Goal: Task Accomplishment & Management: Complete application form

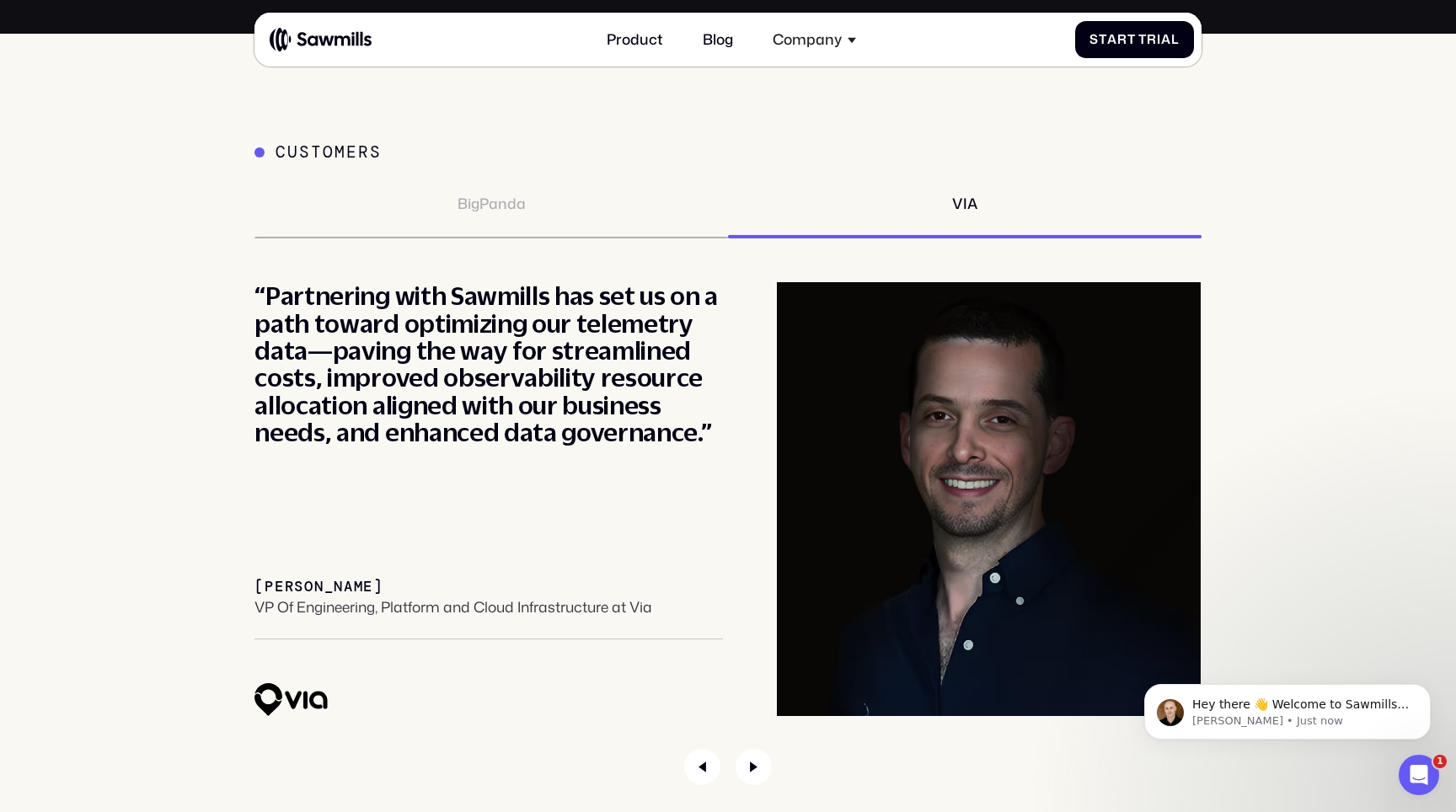
scroll to position [6694, 0]
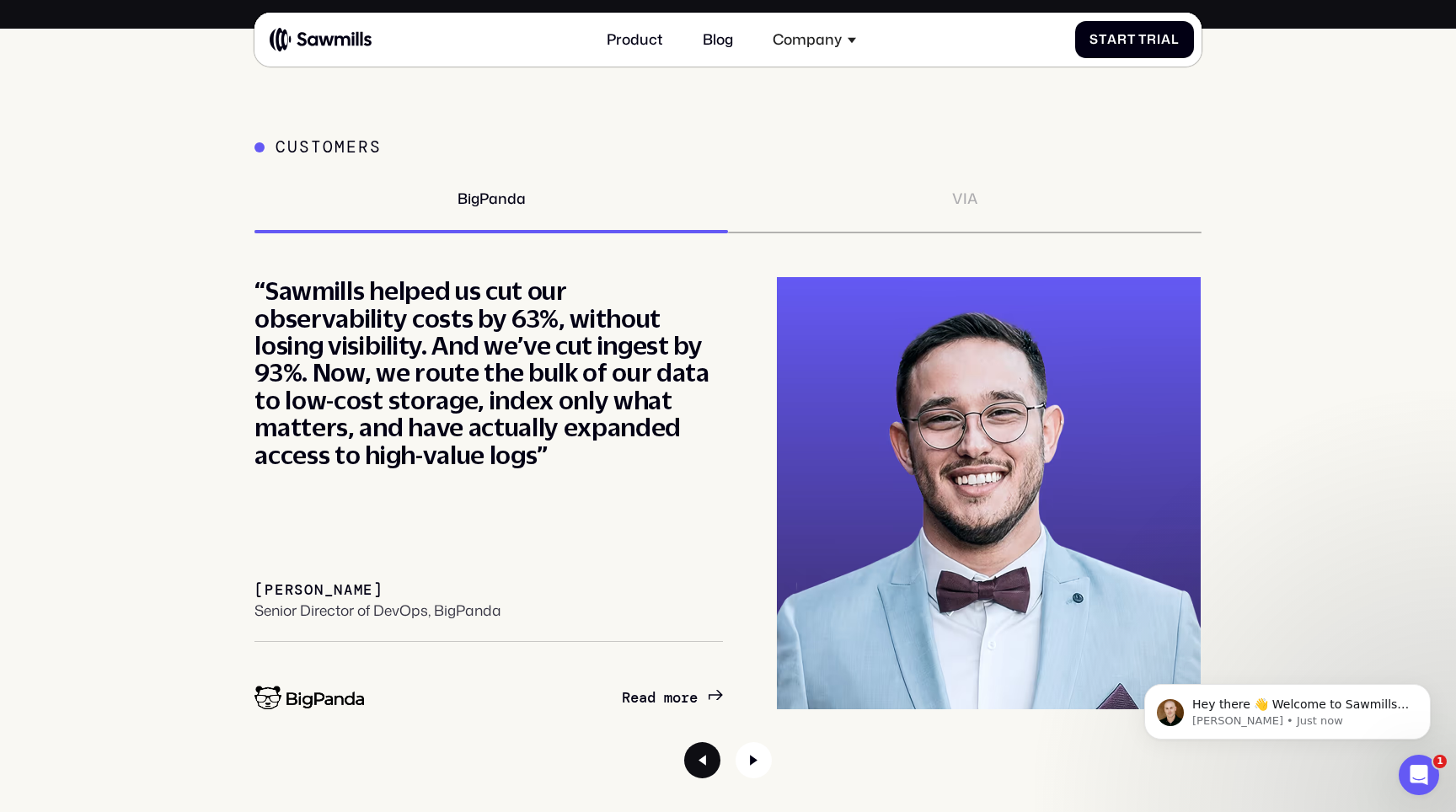
click at [697, 753] on icon "Previous slide" at bounding box center [702, 761] width 37 height 37
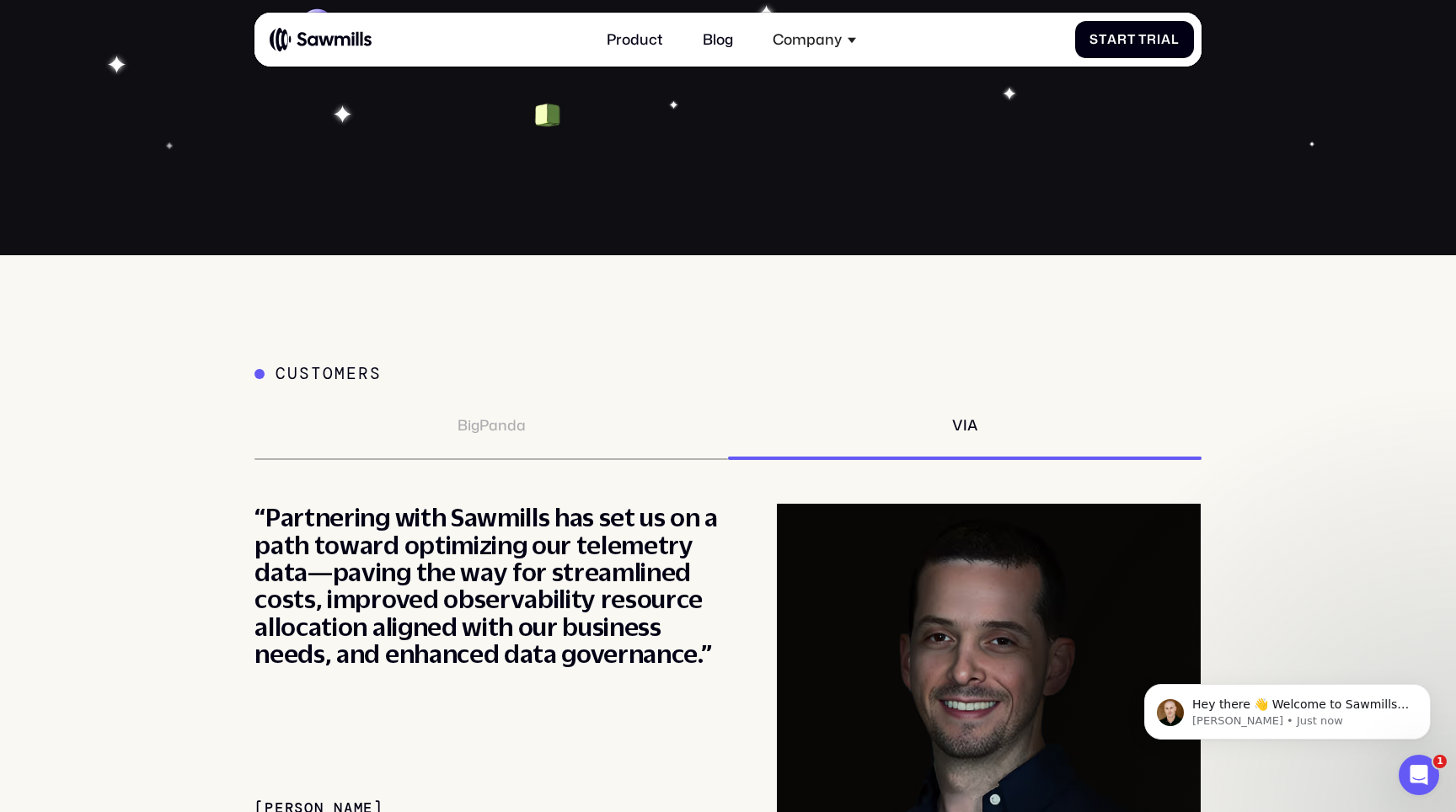
scroll to position [6467, 0]
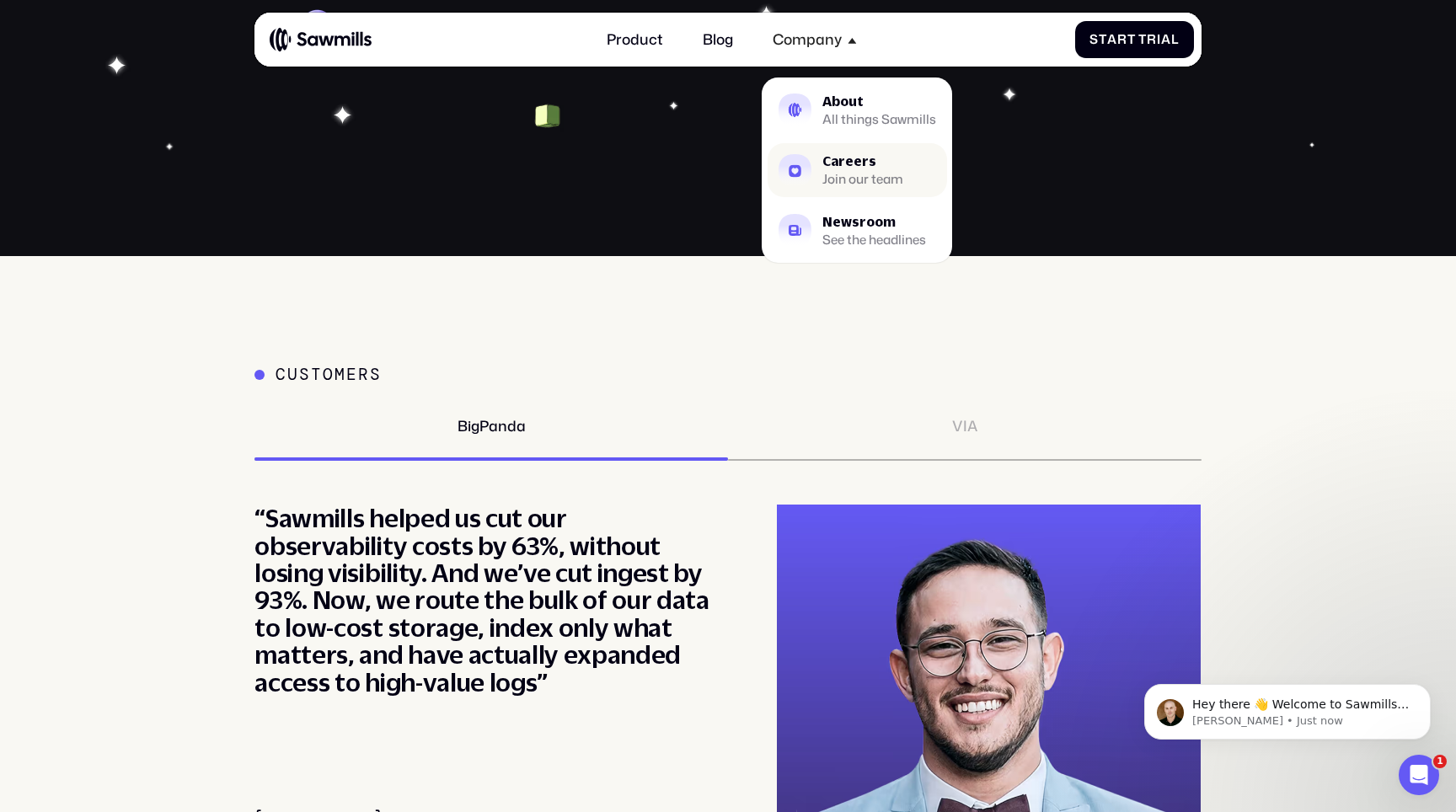
click at [843, 164] on div "Careers" at bounding box center [863, 162] width 81 height 14
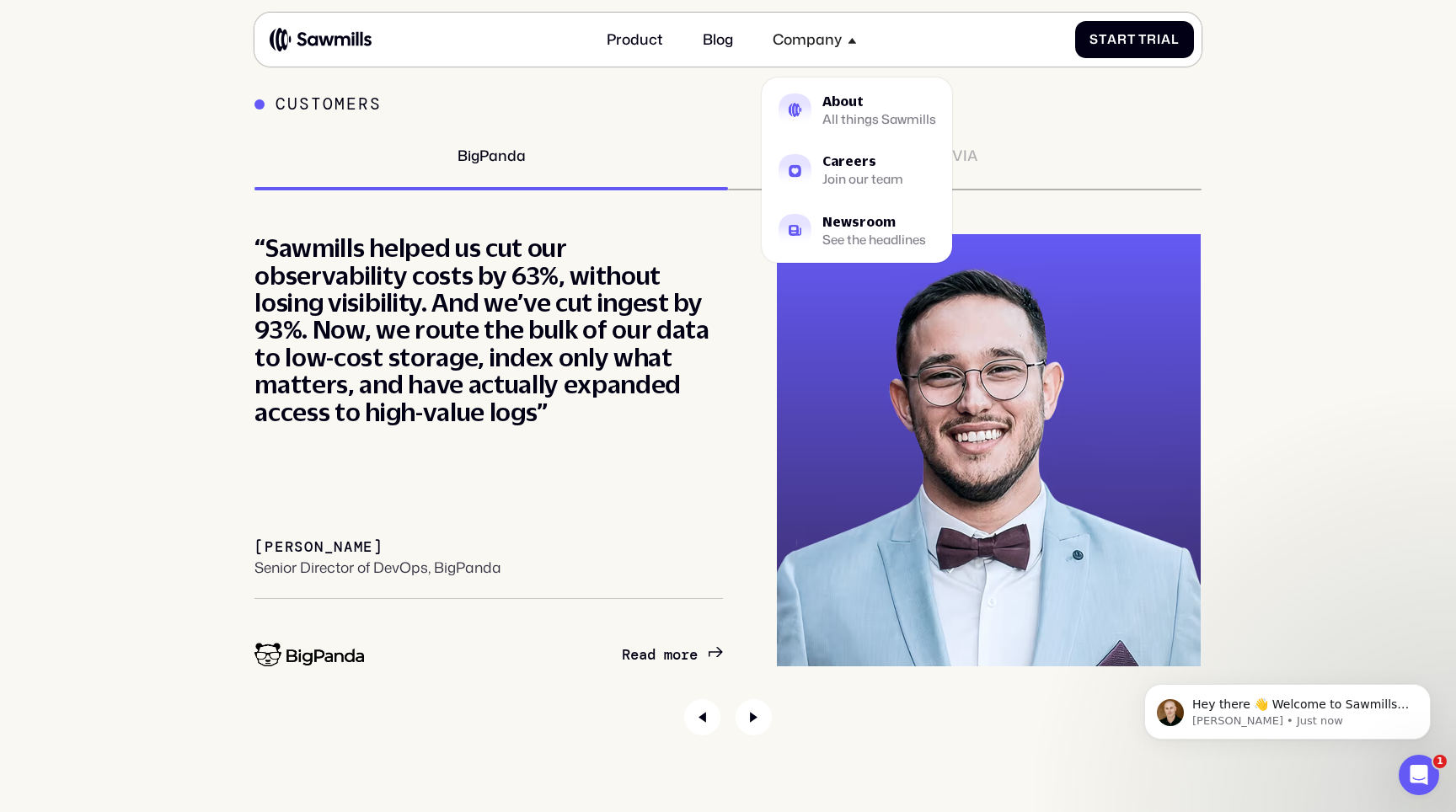
click at [674, 358] on div "“Sawmills helped us cut our observability costs by 63%, without losing visibili…" at bounding box center [489, 330] width 468 height 191
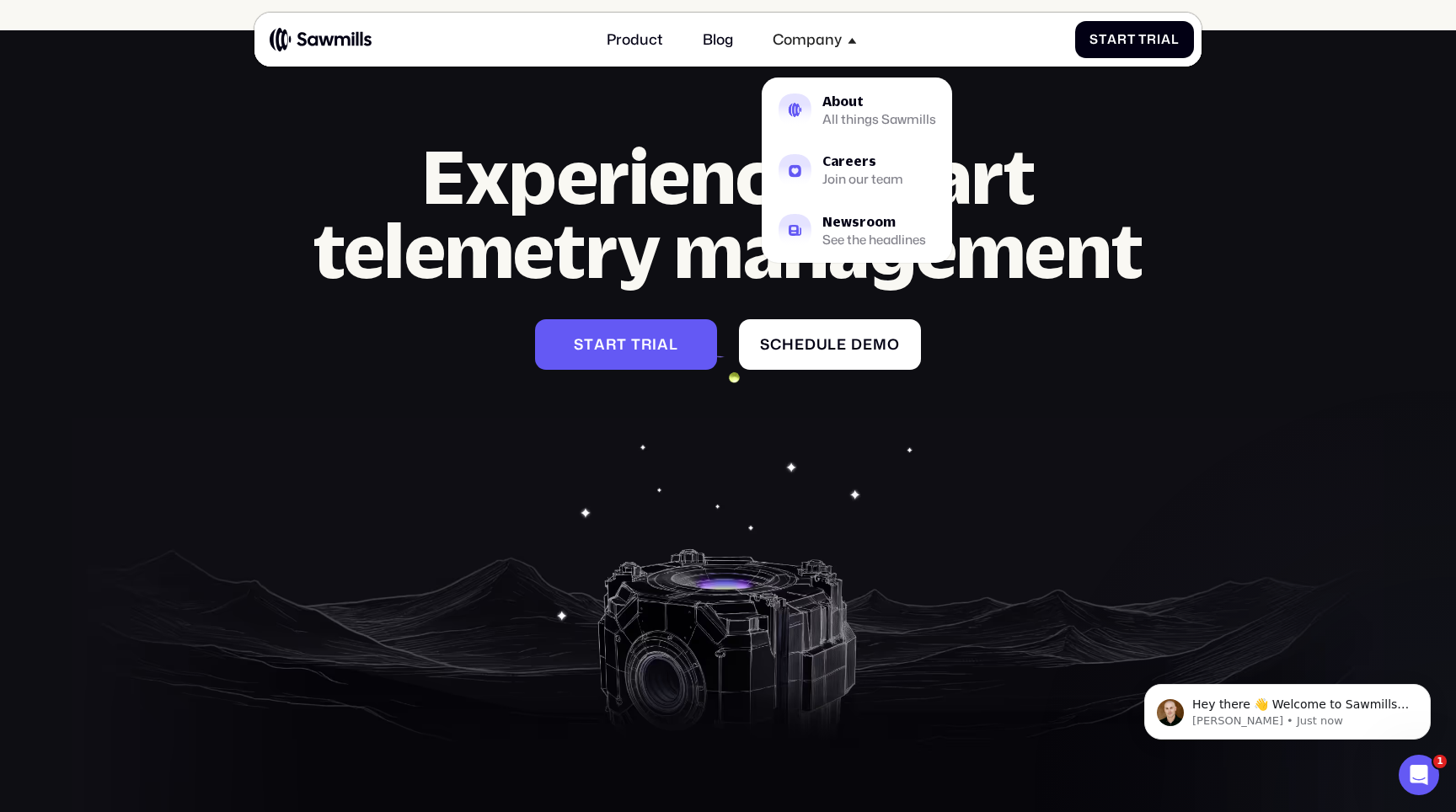
scroll to position [7553, 0]
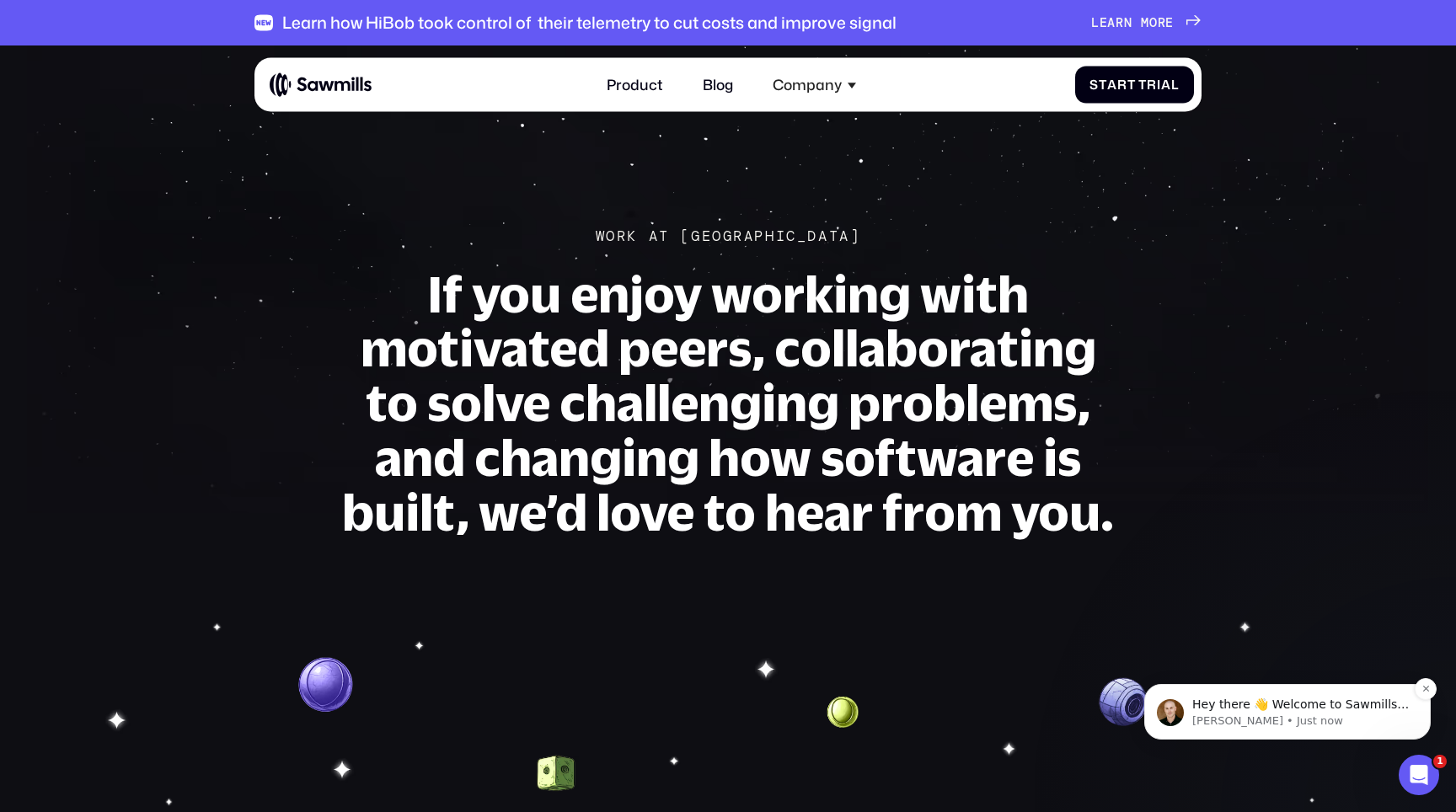
click at [1166, 714] on img "message notification from Winston, Just now. Hey there 👋 Welcome to Sawmills. T…" at bounding box center [1170, 713] width 27 height 27
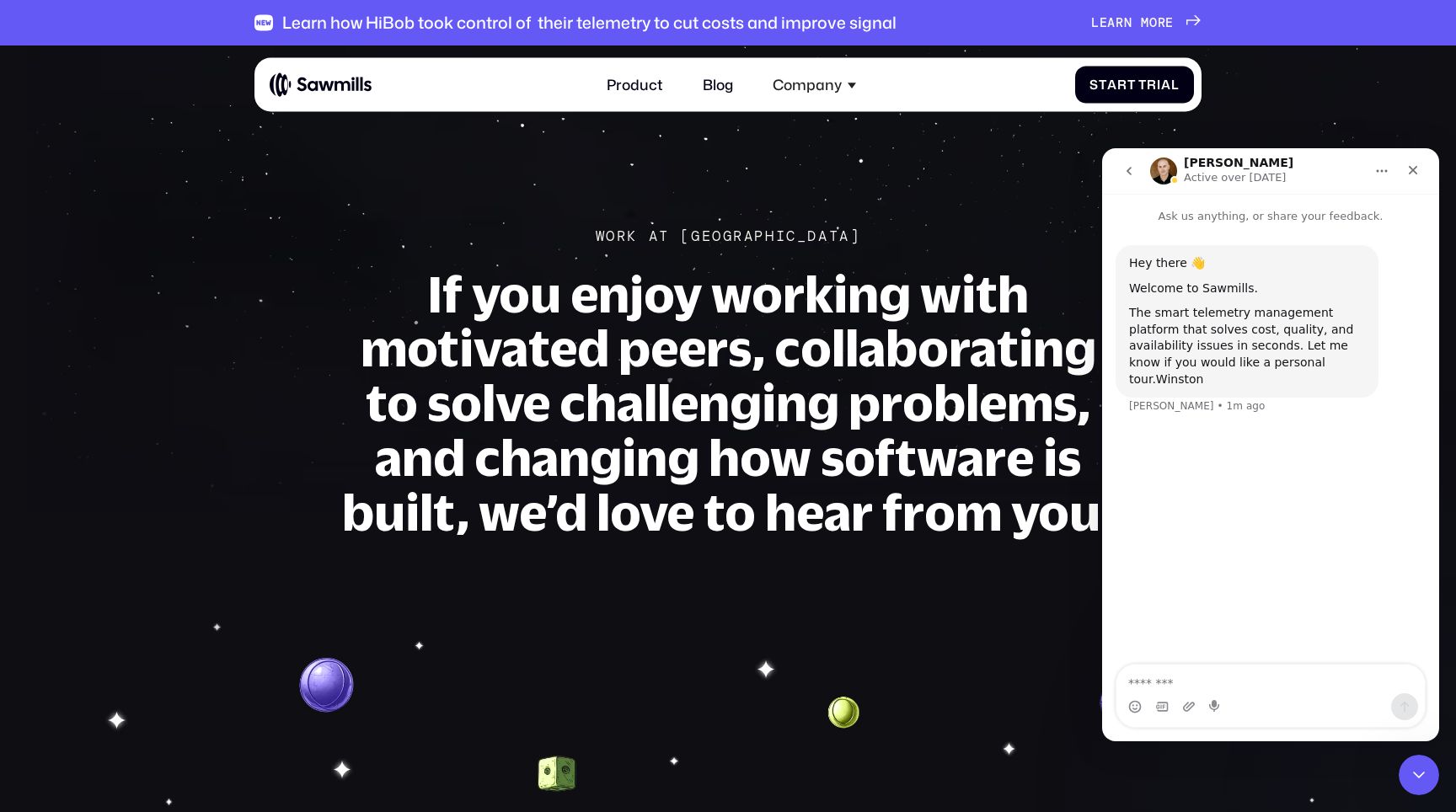
click at [1164, 171] on img "Intercom messenger" at bounding box center [1163, 171] width 27 height 27
click at [1412, 172] on icon "Close" at bounding box center [1413, 170] width 14 height 14
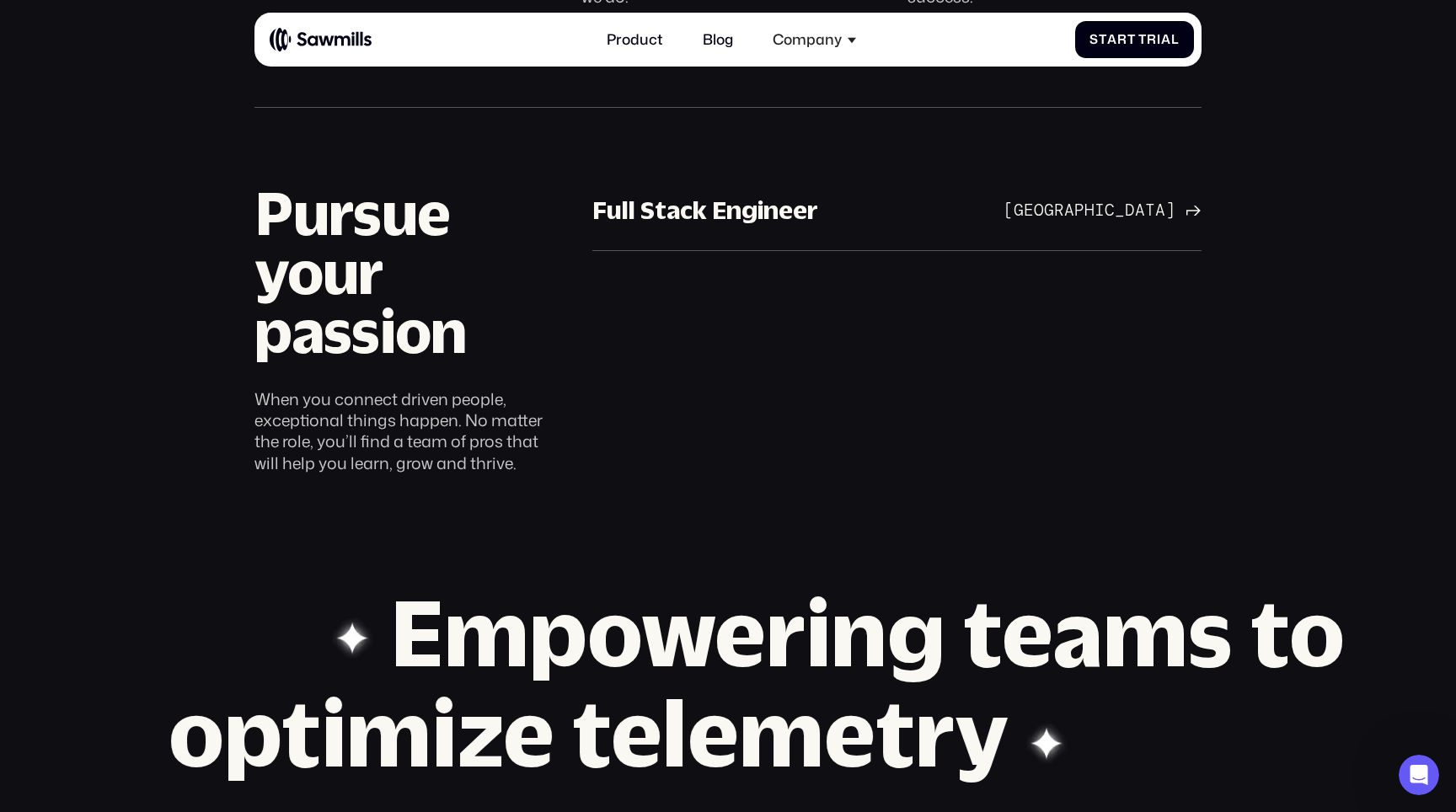
scroll to position [1154, 0]
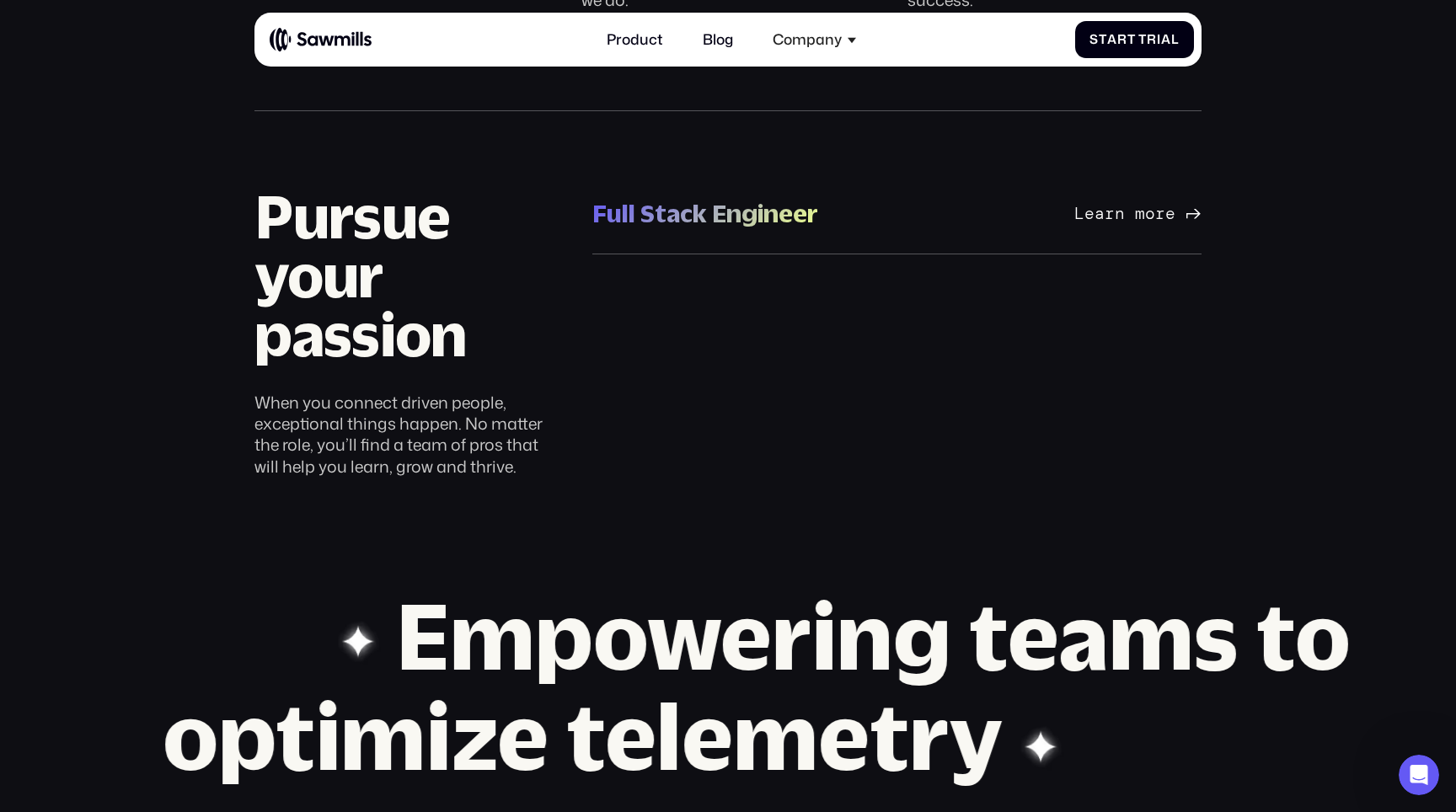
click at [671, 246] on link "Full Stack Engineer Full Stack Engineer San Francisco Bay Area Learn more San F…" at bounding box center [896, 213] width 609 height 82
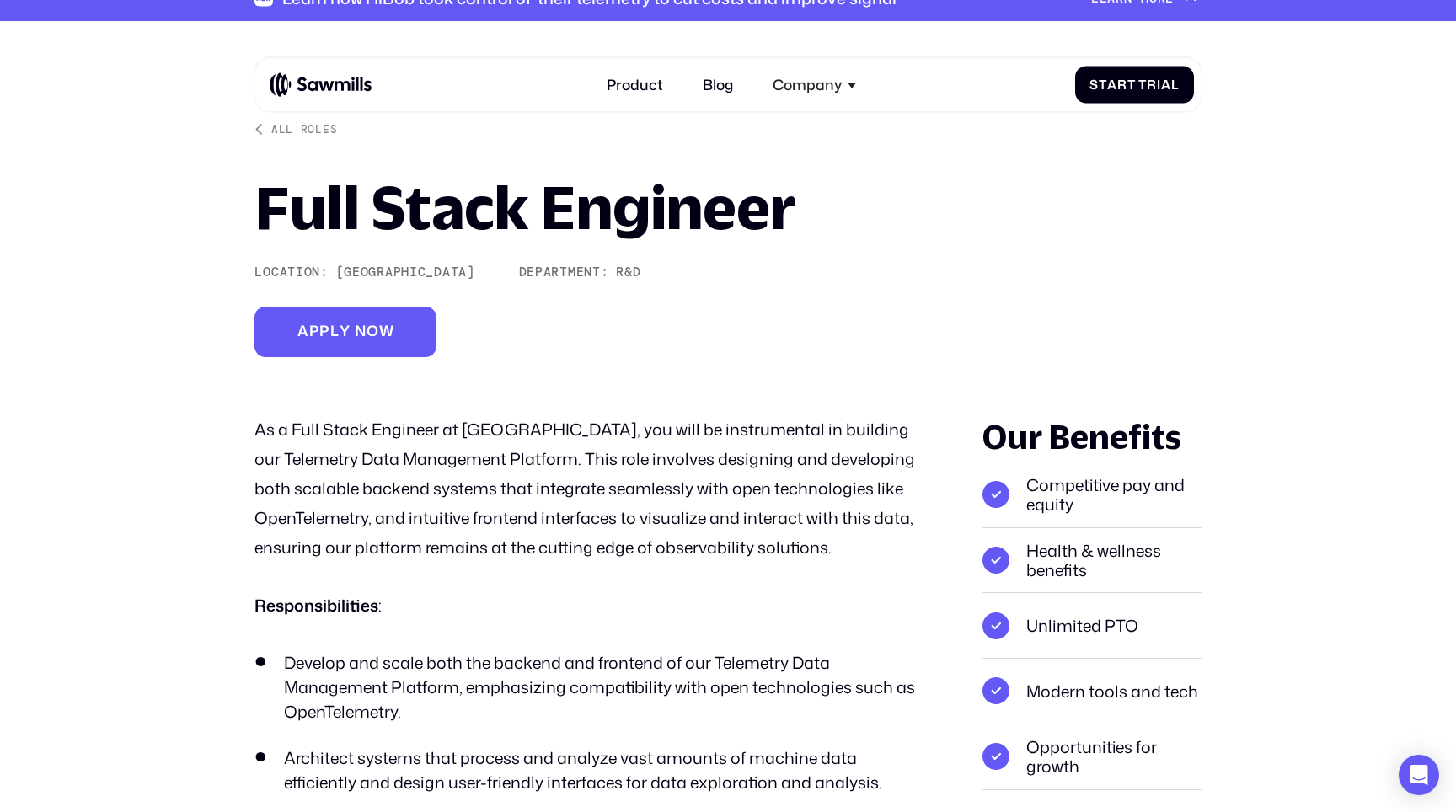
scroll to position [35, 0]
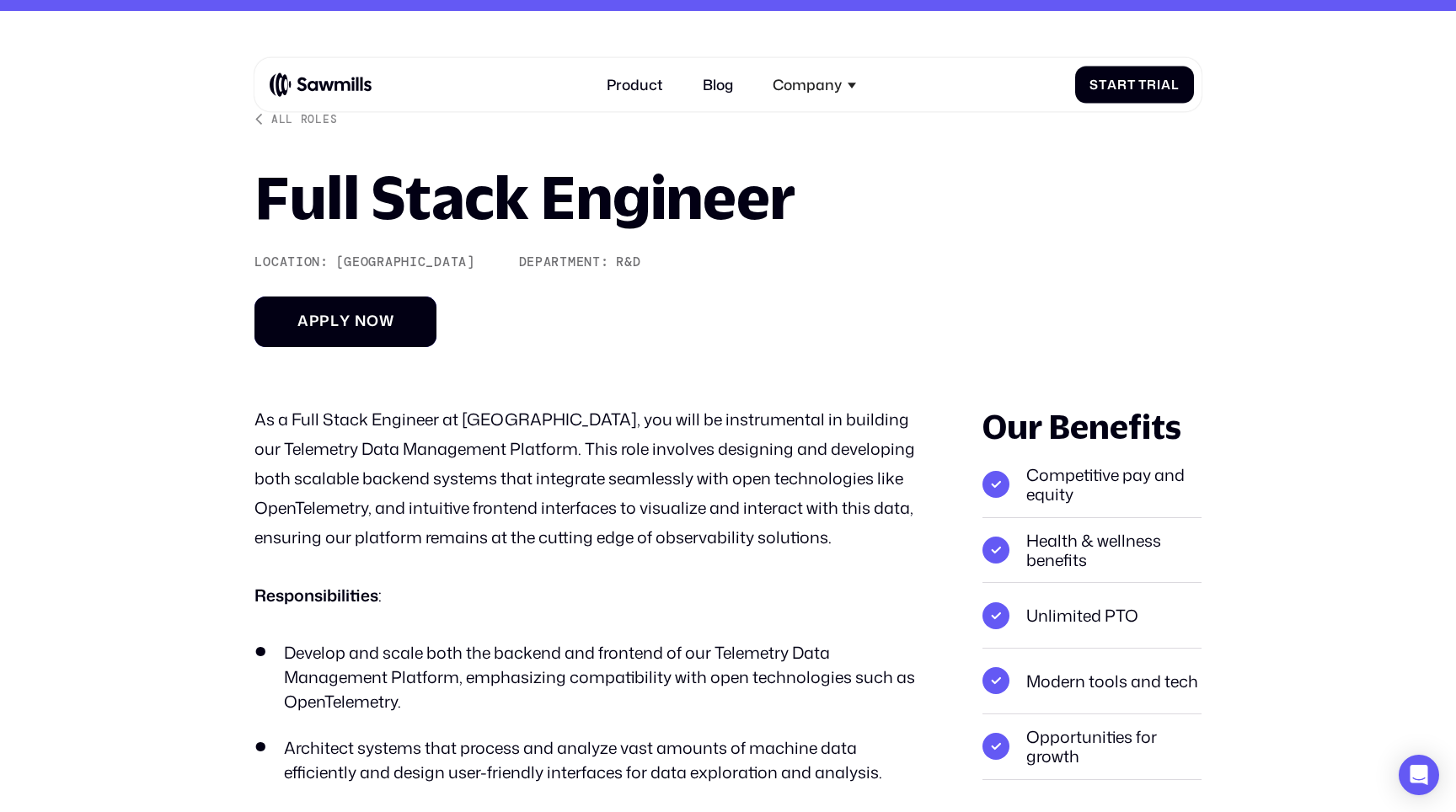
click at [322, 317] on span "p" at bounding box center [324, 322] width 11 height 17
click at [276, 309] on link "A p p l y n o w A p p l y n o w" at bounding box center [346, 322] width 182 height 50
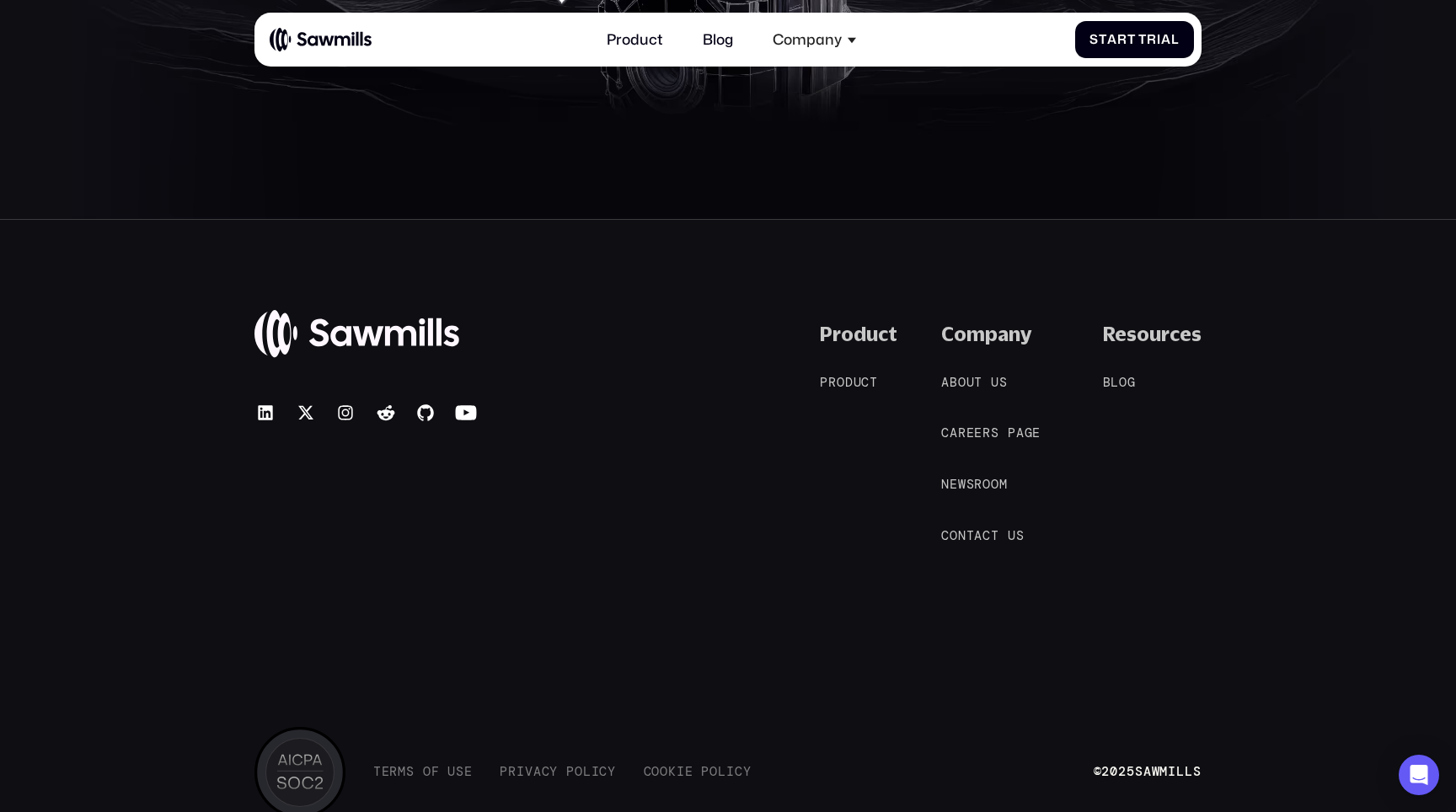
scroll to position [7390, 0]
